Goal: Information Seeking & Learning: Learn about a topic

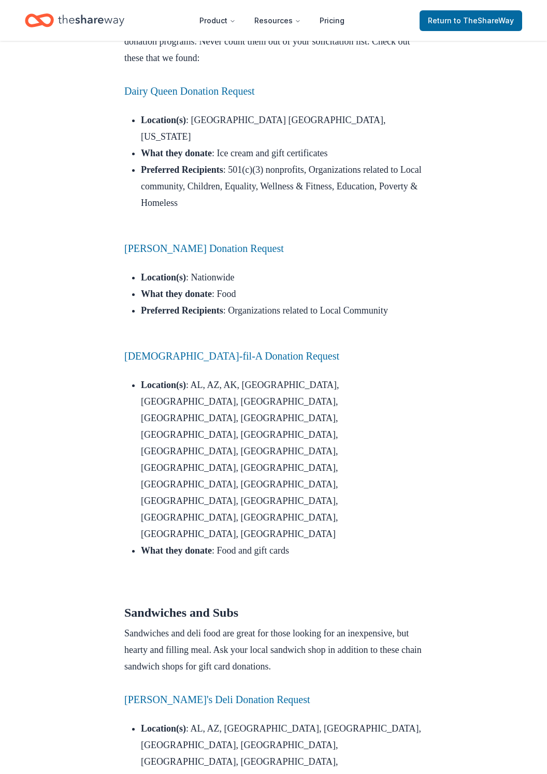
scroll to position [1155, 0]
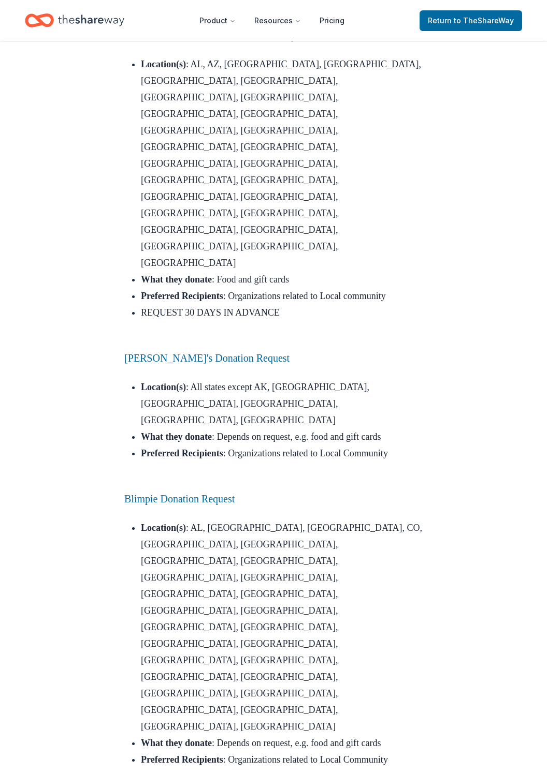
scroll to position [1820, 0]
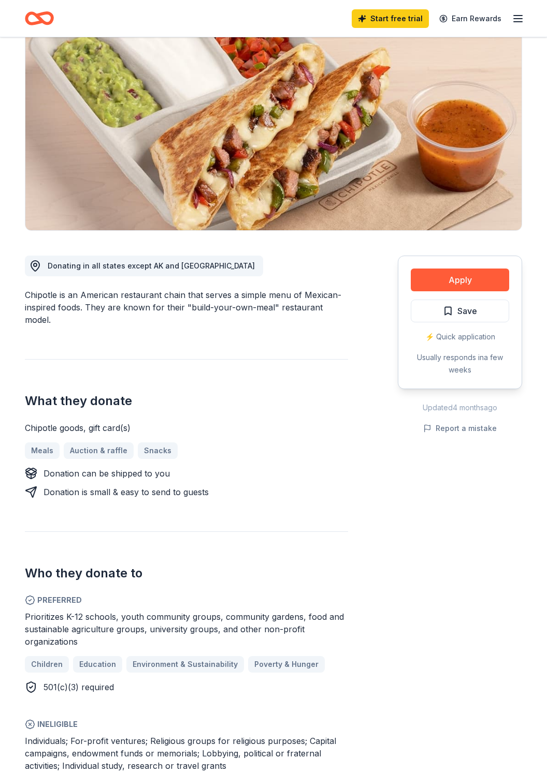
scroll to position [78, 0]
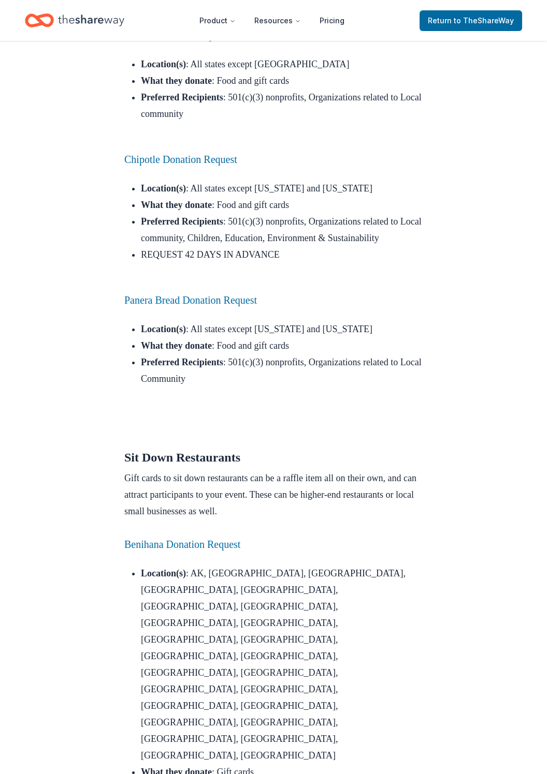
scroll to position [2694, 0]
